Goal: Task Accomplishment & Management: Complete application form

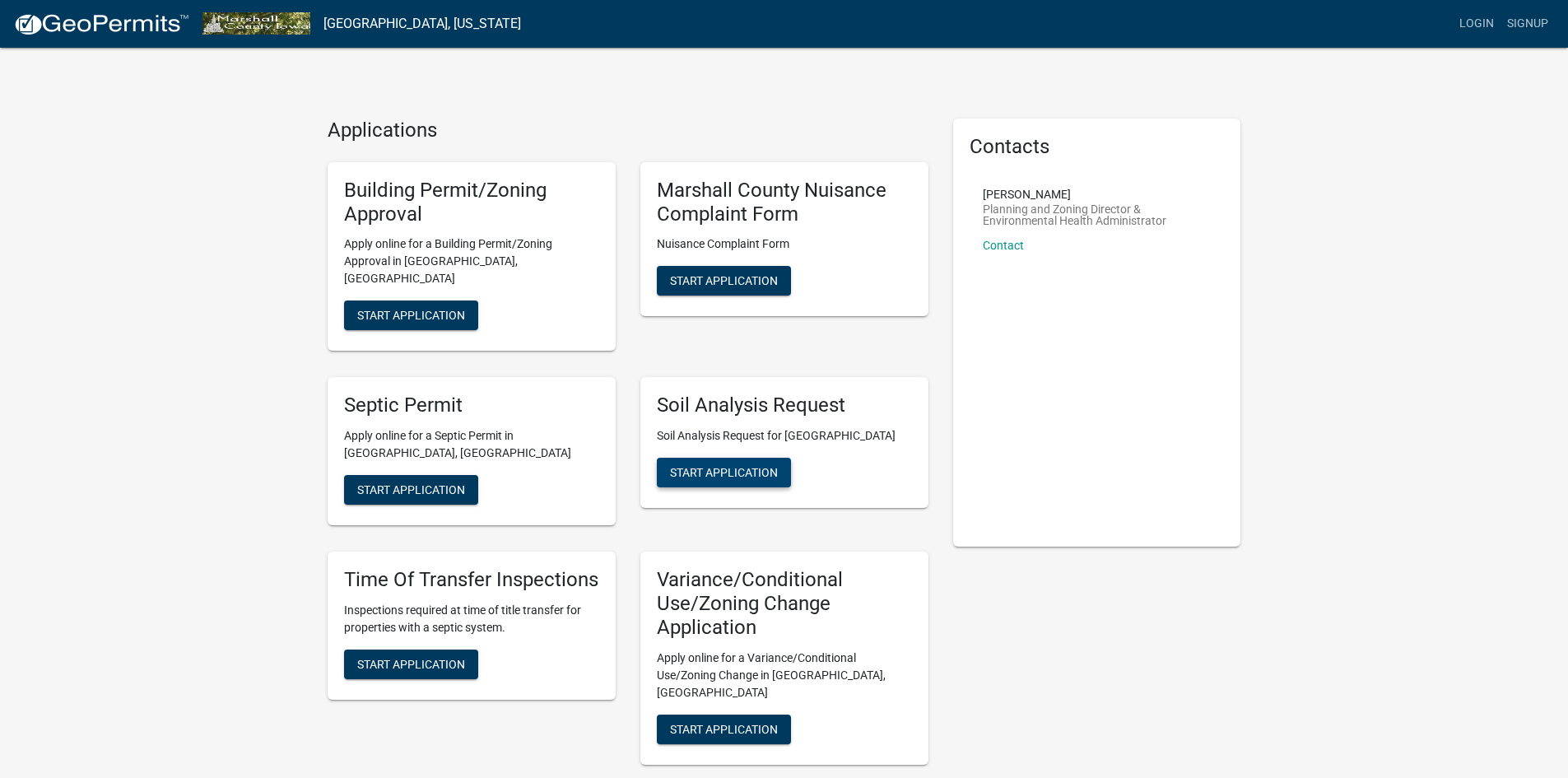
click at [683, 464] on button "Start Application" at bounding box center [723, 472] width 134 height 30
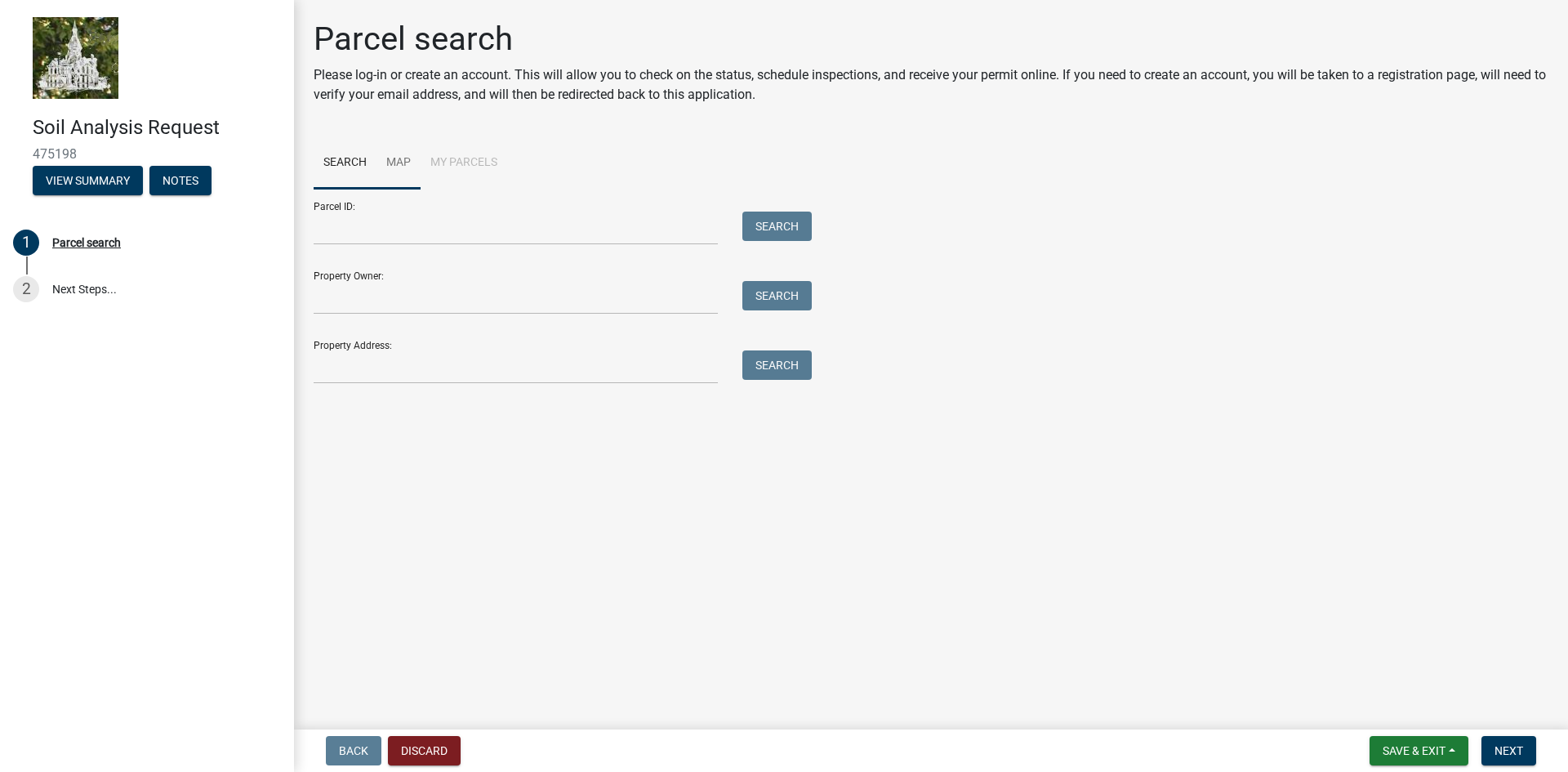
click at [394, 166] on link "Map" at bounding box center [398, 163] width 44 height 53
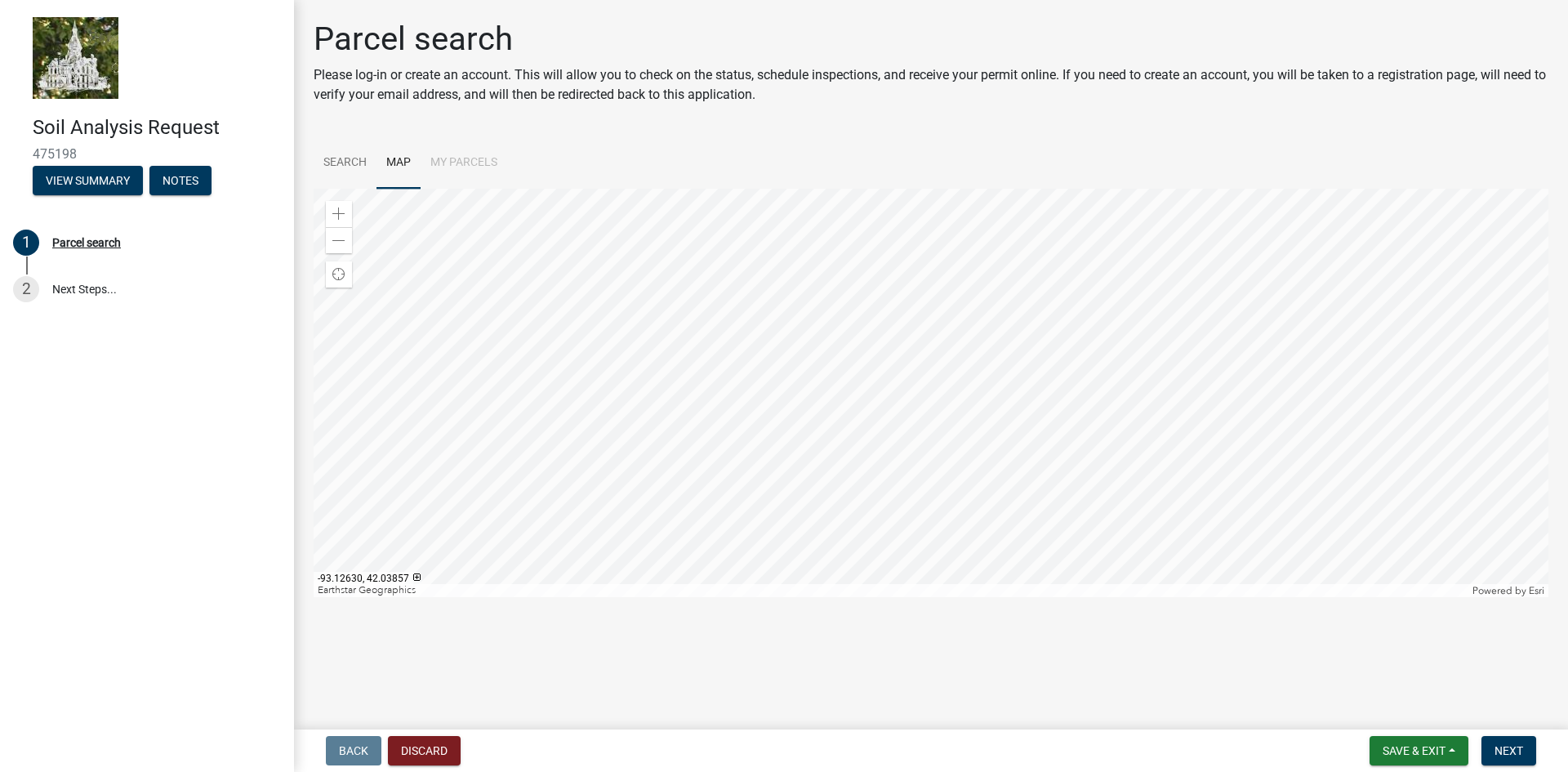
click at [777, 411] on div at bounding box center [930, 393] width 1235 height 408
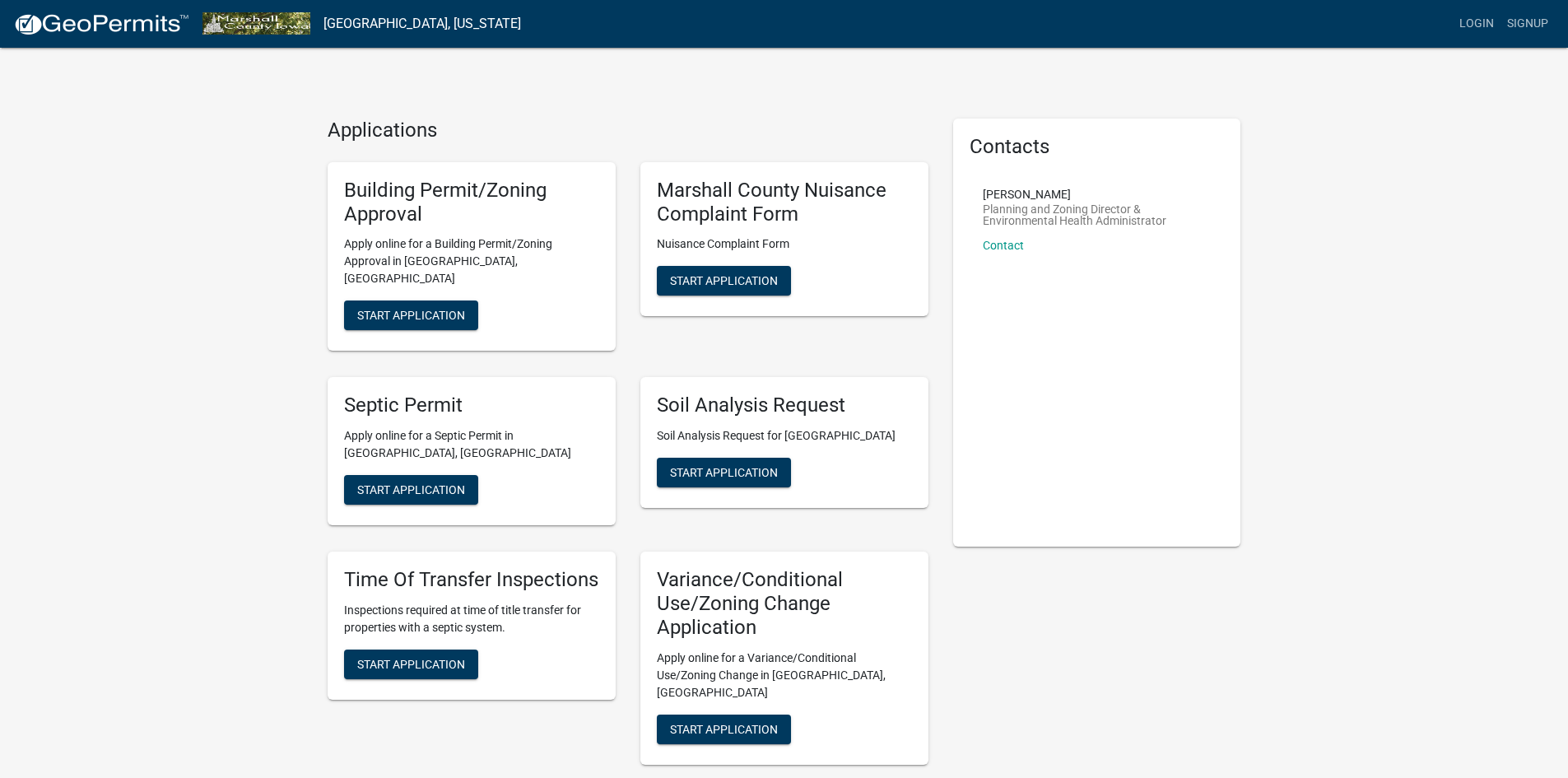
click at [806, 396] on h5 "Soil Analysis Request" at bounding box center [784, 404] width 255 height 24
drag, startPoint x: 719, startPoint y: 446, endPoint x: 700, endPoint y: 360, distance: 88.1
click at [700, 376] on div "Soil Analysis Request Soil Analysis Request for Marshall County Start Applicati…" at bounding box center [784, 442] width 288 height 131
click at [692, 393] on h5 "Soil Analysis Request" at bounding box center [784, 404] width 255 height 24
click at [712, 465] on span "Start Application" at bounding box center [724, 472] width 108 height 14
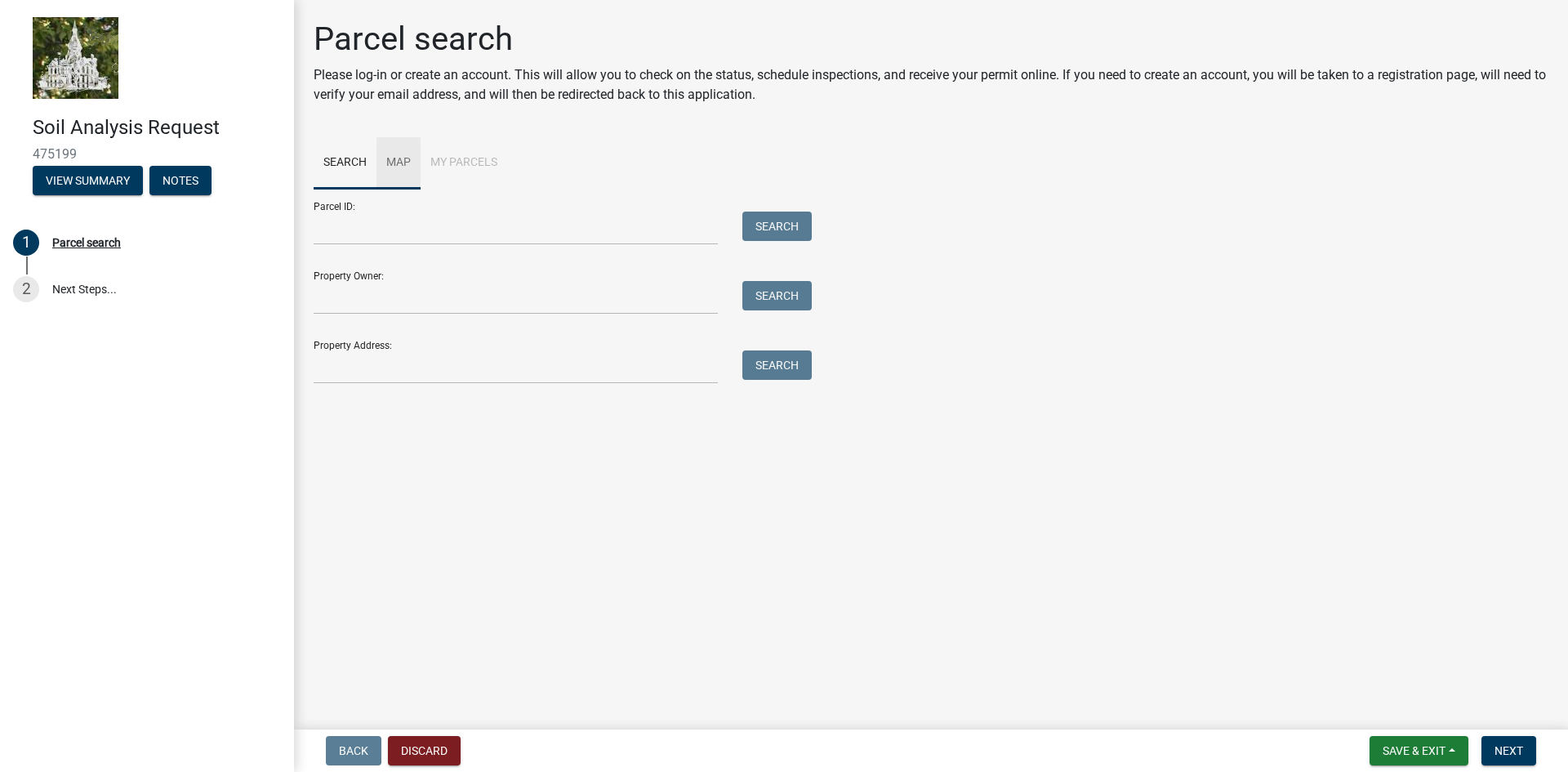
click at [407, 162] on link "Map" at bounding box center [398, 163] width 44 height 53
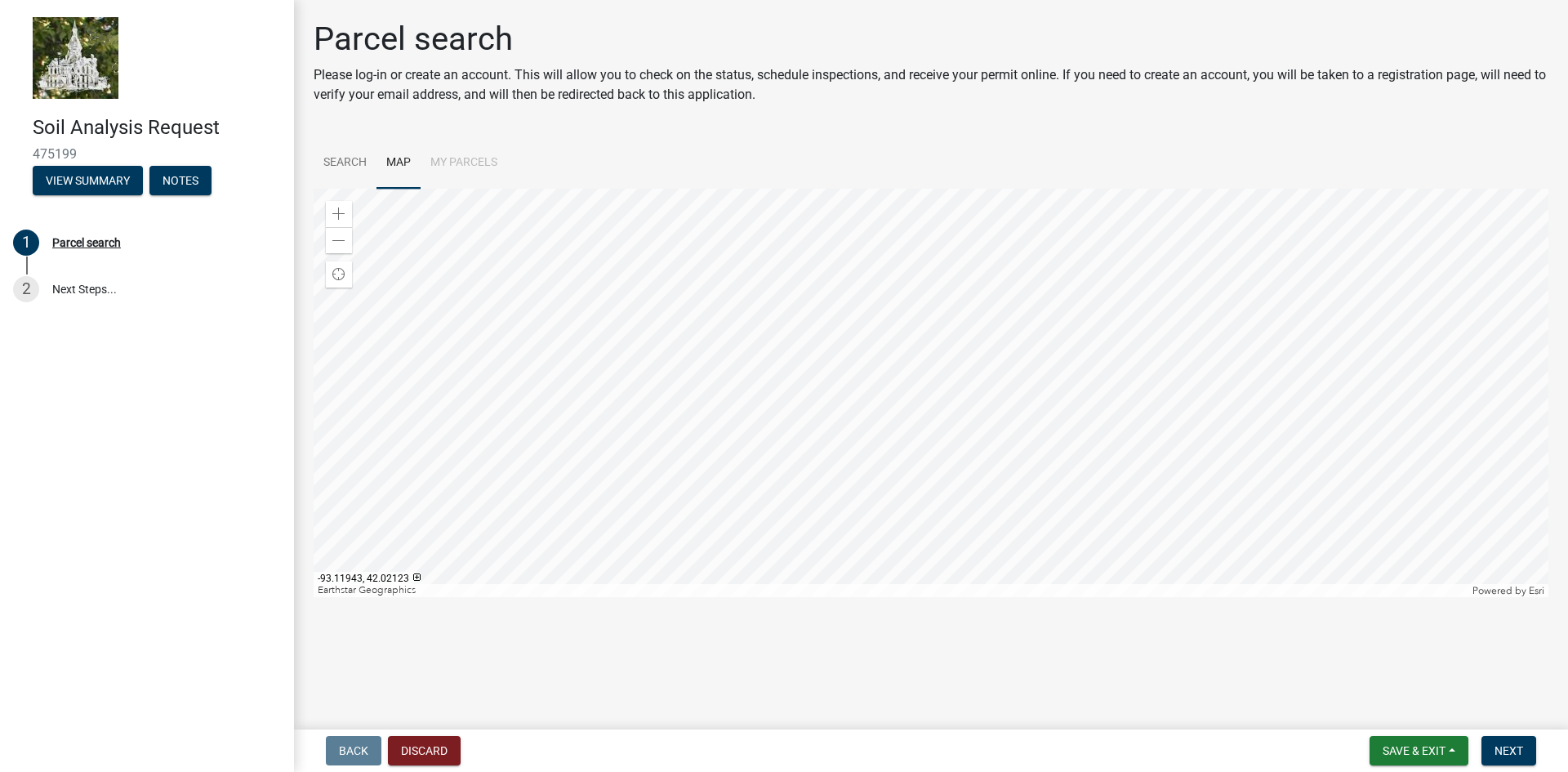
click at [763, 401] on div at bounding box center [930, 393] width 1235 height 408
click at [761, 399] on div at bounding box center [930, 393] width 1235 height 408
click at [794, 410] on div at bounding box center [930, 393] width 1235 height 408
click at [344, 214] on span at bounding box center [339, 215] width 13 height 13
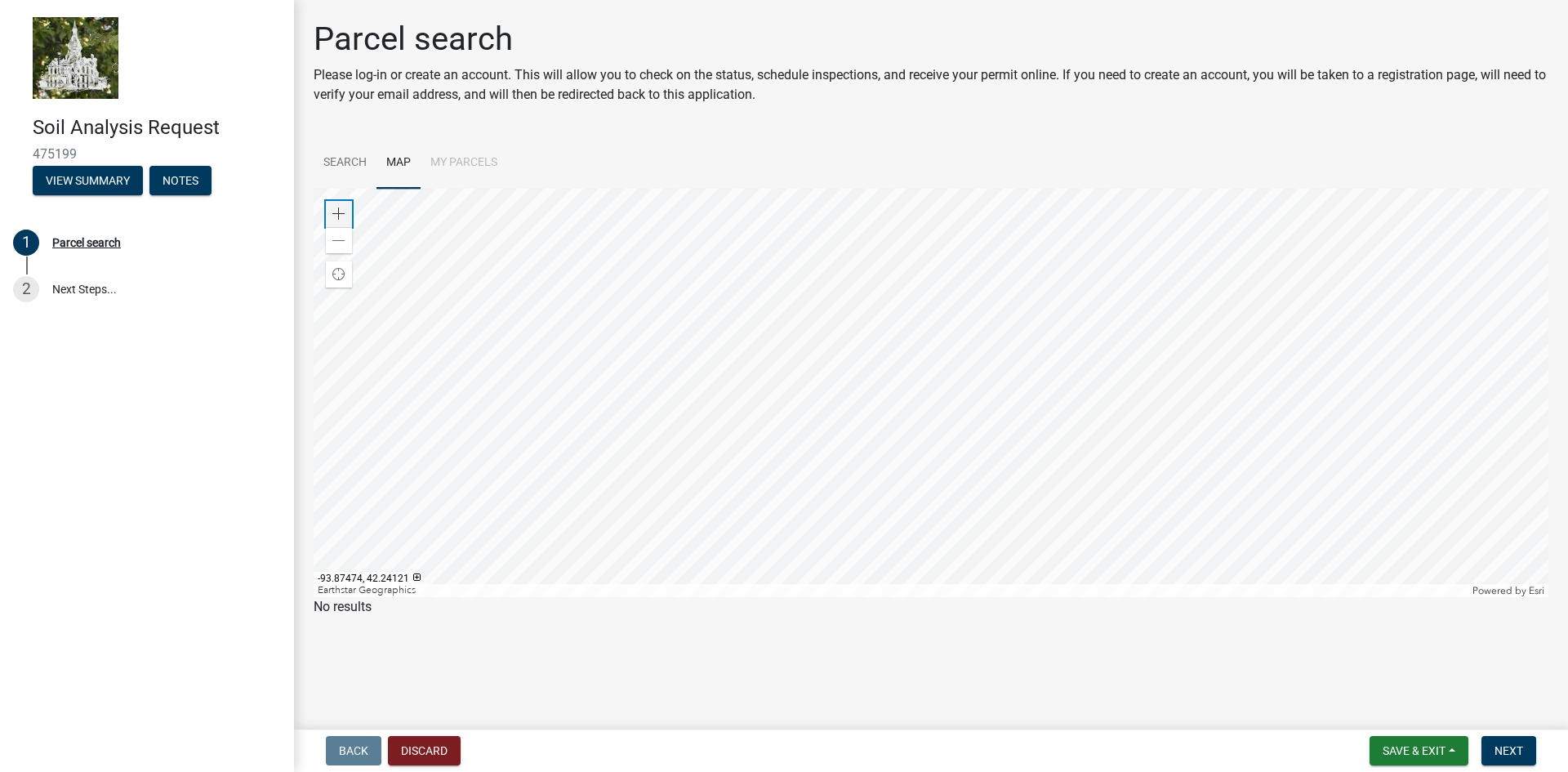
click at [344, 214] on span at bounding box center [339, 215] width 13 height 13
click at [1282, 352] on div at bounding box center [930, 393] width 1235 height 408
click at [1447, 443] on div at bounding box center [930, 393] width 1235 height 408
click at [1466, 486] on div at bounding box center [930, 393] width 1235 height 408
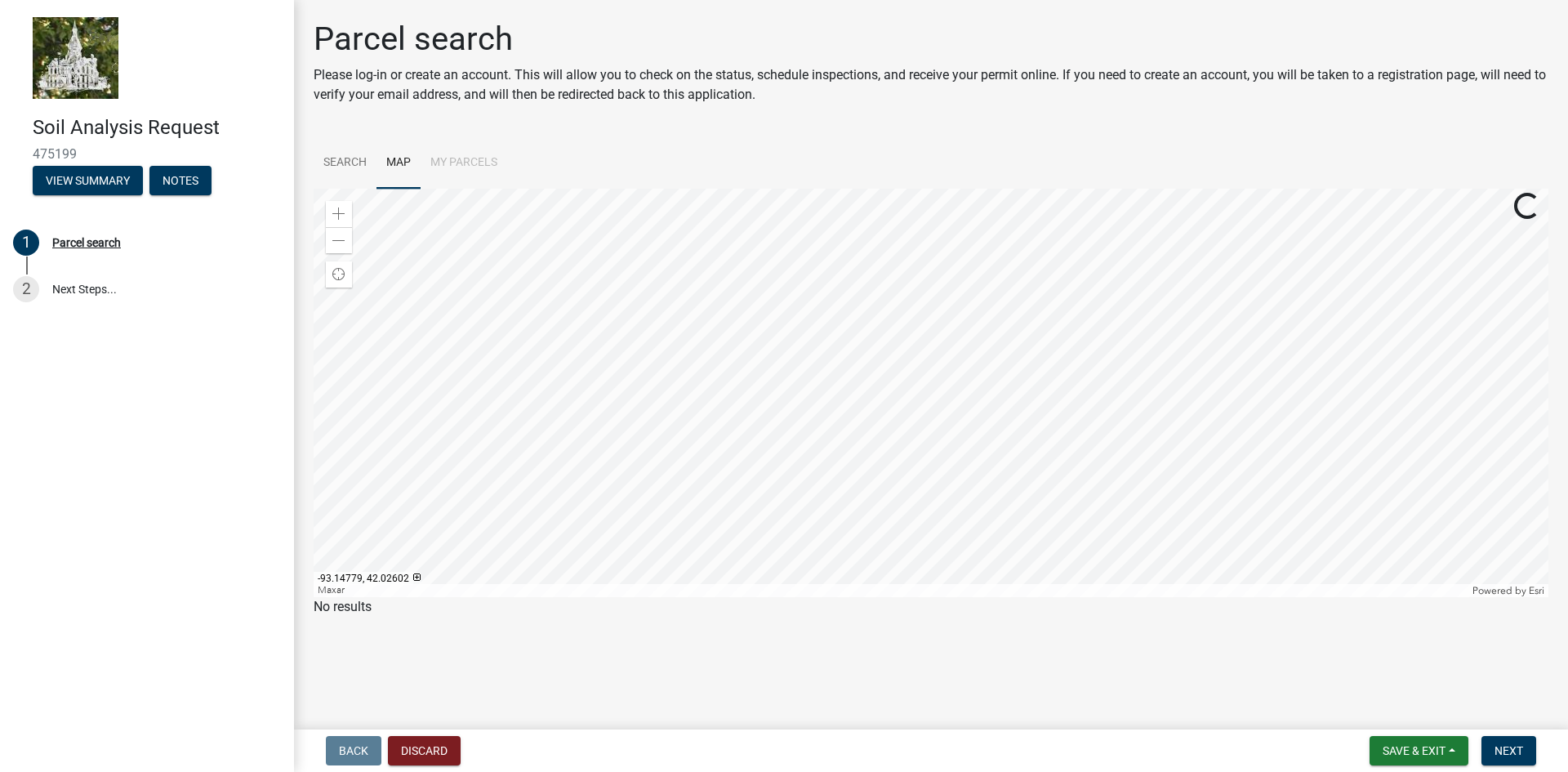
click at [761, 341] on div at bounding box center [930, 393] width 1235 height 408
click at [761, 384] on div at bounding box center [930, 393] width 1235 height 408
click at [747, 352] on div at bounding box center [930, 393] width 1235 height 408
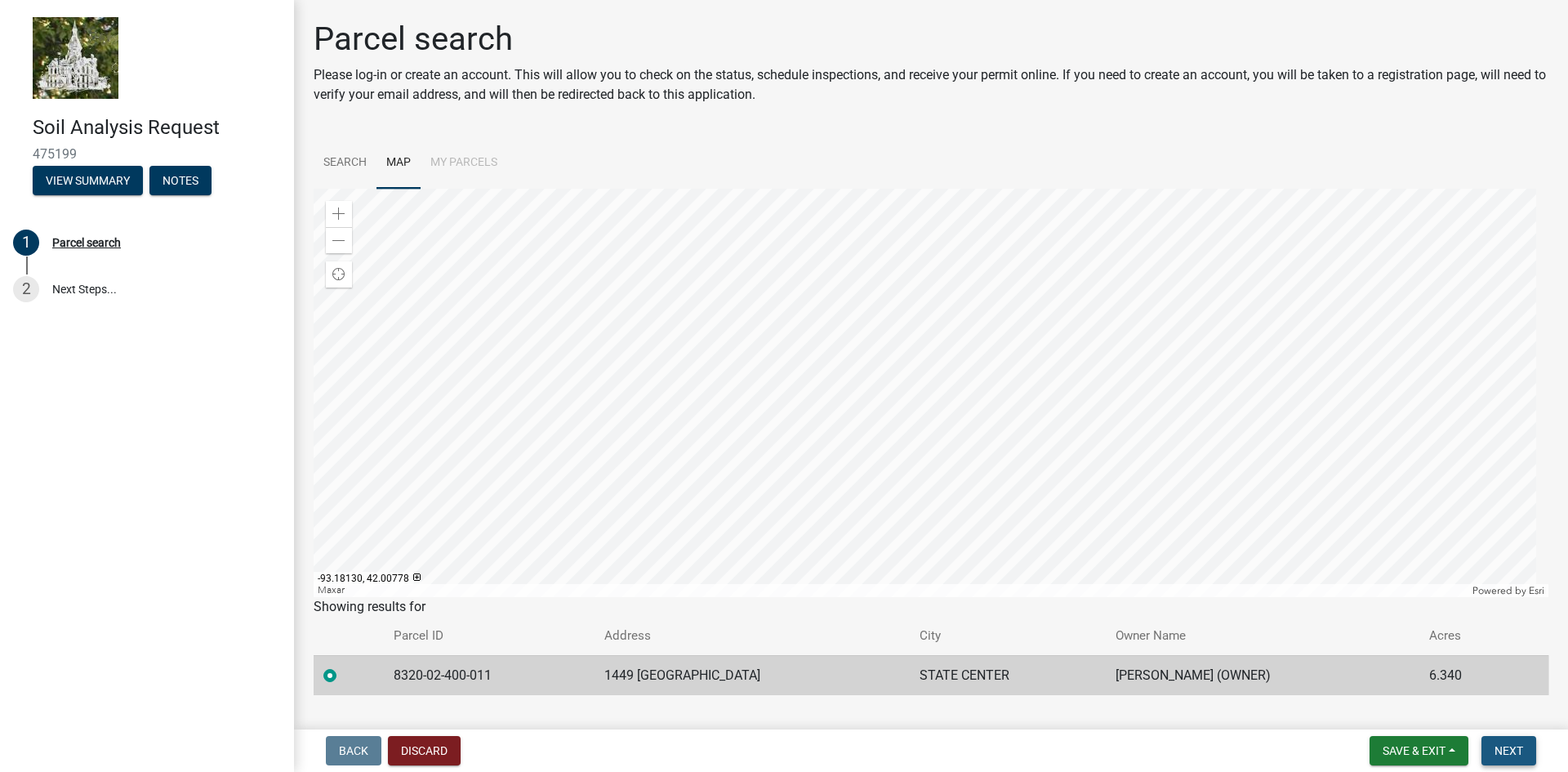
click at [1490, 750] on button "Next" at bounding box center [1508, 750] width 55 height 30
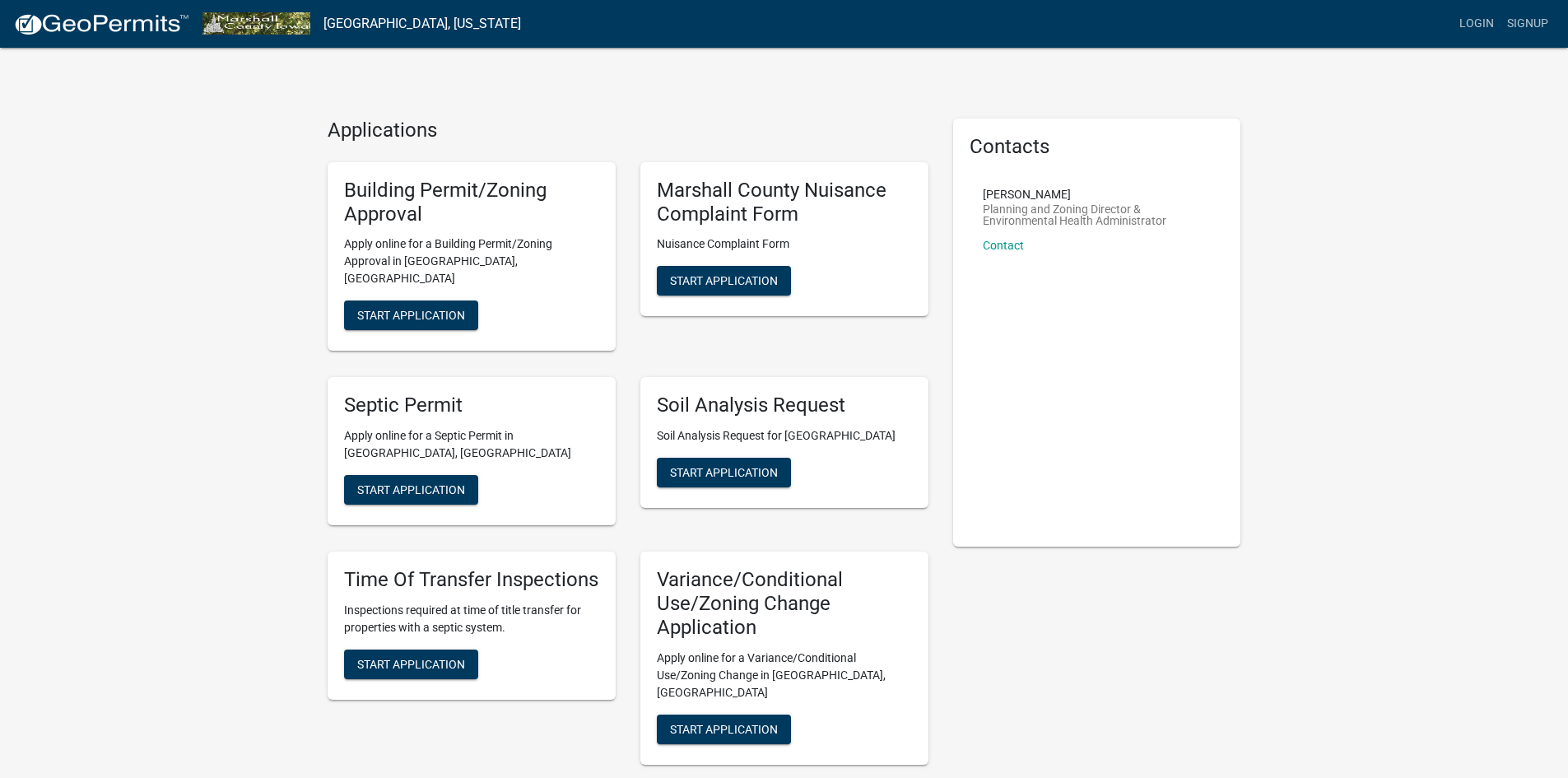
click at [393, 194] on h5 "Building Permit/Zoning Approval" at bounding box center [471, 202] width 255 height 47
